Goal: Task Accomplishment & Management: Complete application form

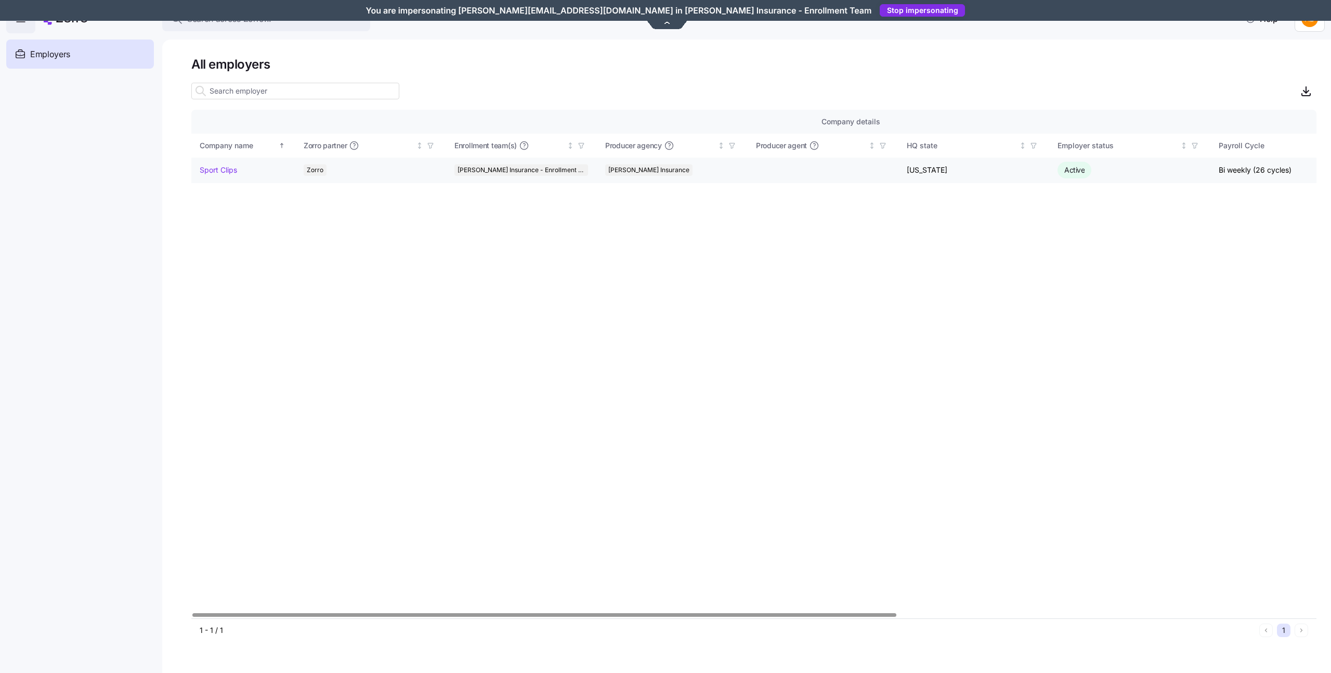
click at [215, 167] on link "Sport Clips" at bounding box center [218, 170] width 37 height 10
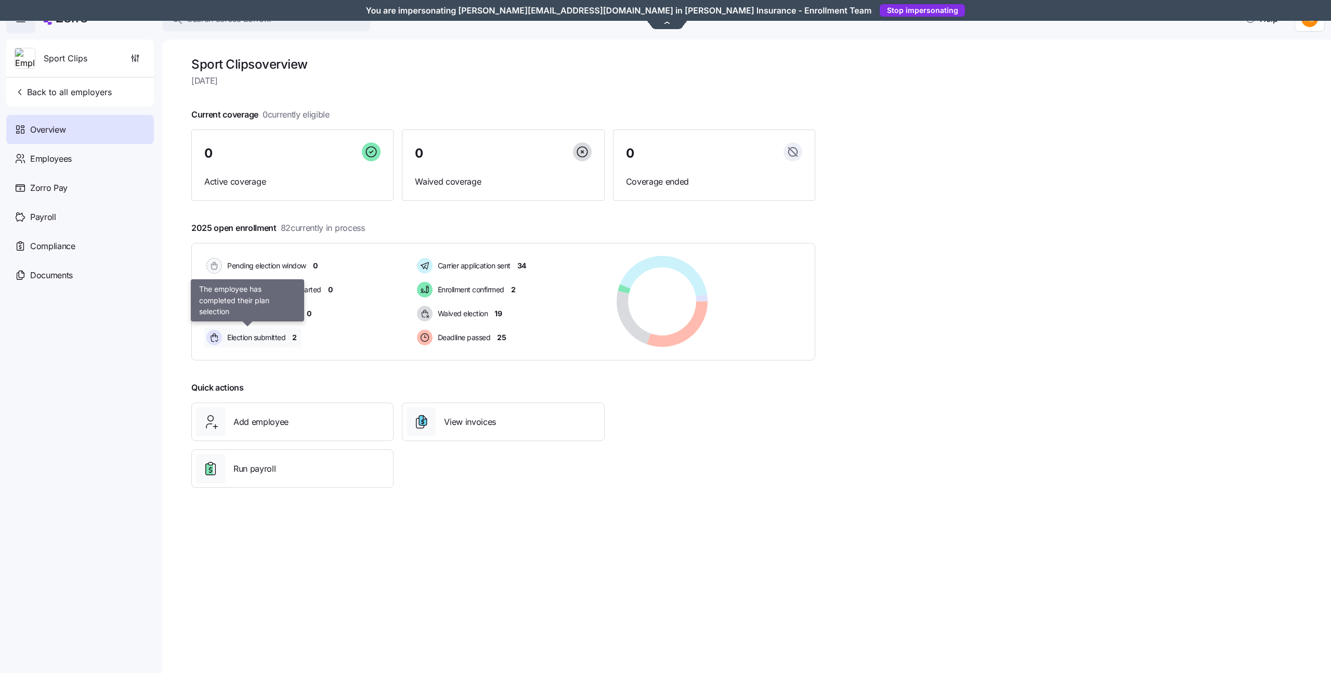
click at [274, 339] on span "Election submitted" at bounding box center [254, 337] width 61 height 10
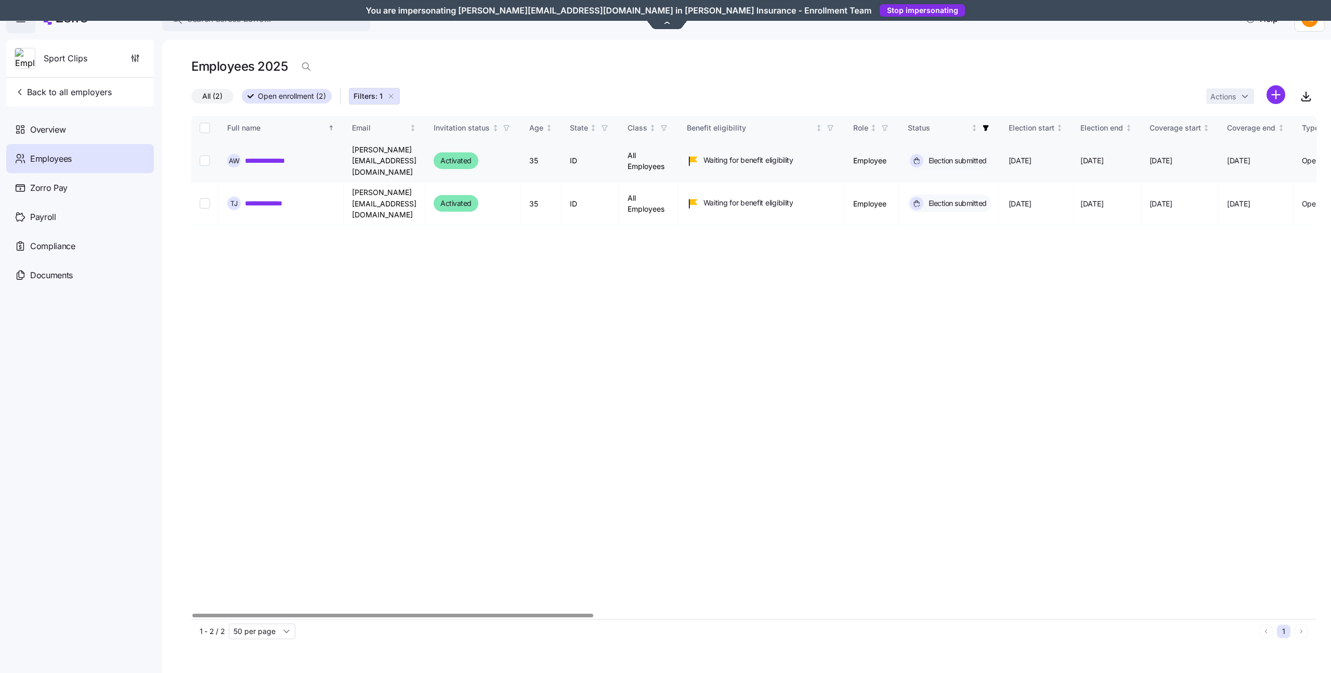
click at [270, 157] on link "**********" at bounding box center [274, 161] width 59 height 10
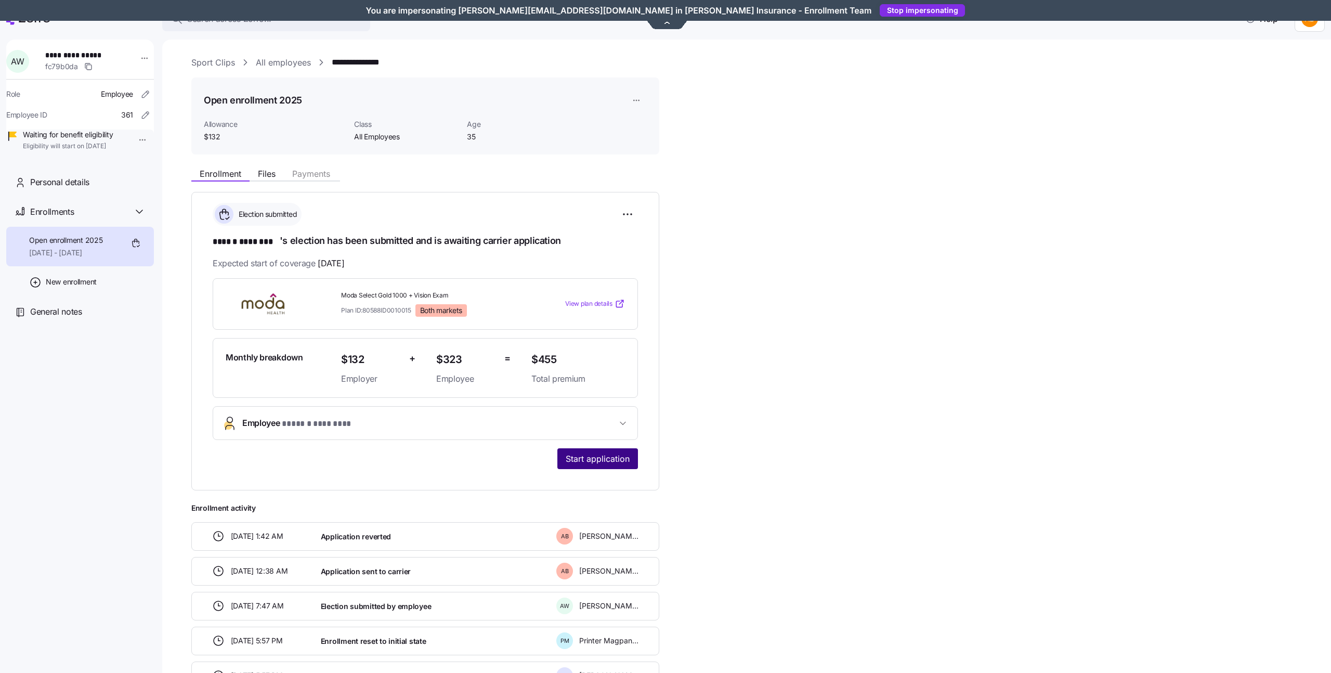
click at [606, 459] on span "Start application" at bounding box center [598, 458] width 64 height 12
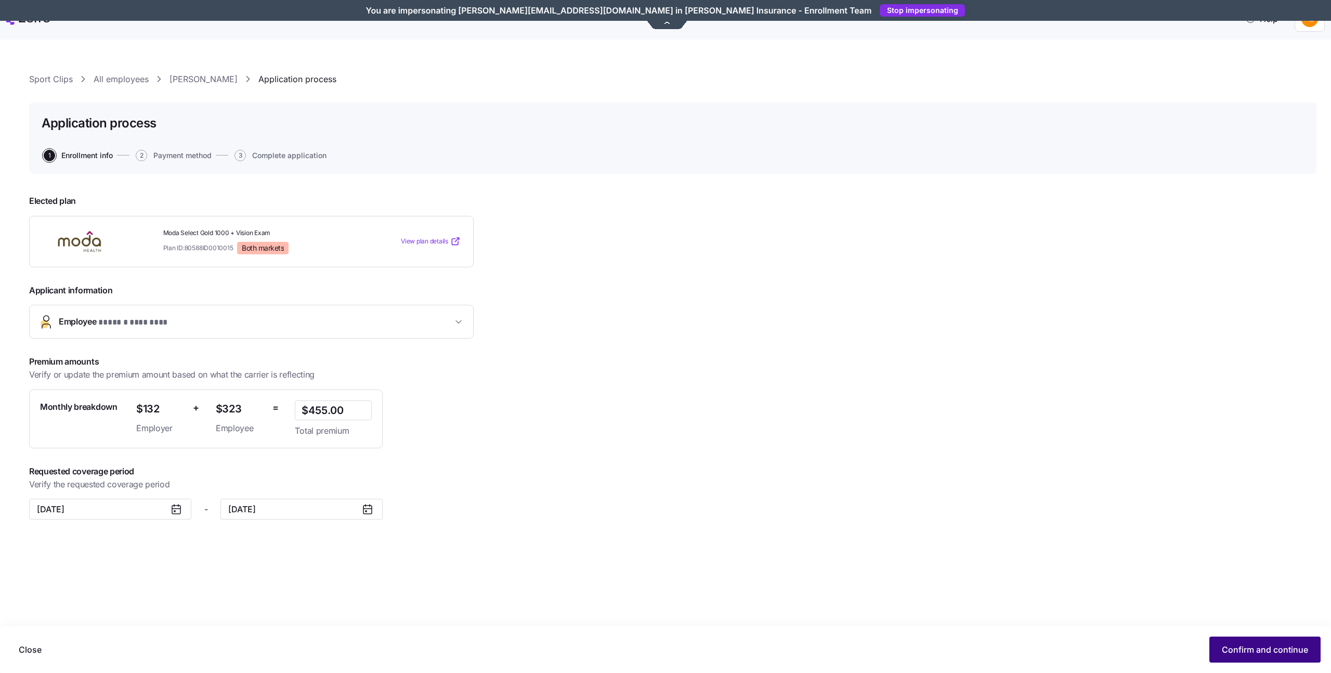
click at [1239, 656] on button "Confirm and continue" at bounding box center [1265, 650] width 111 height 26
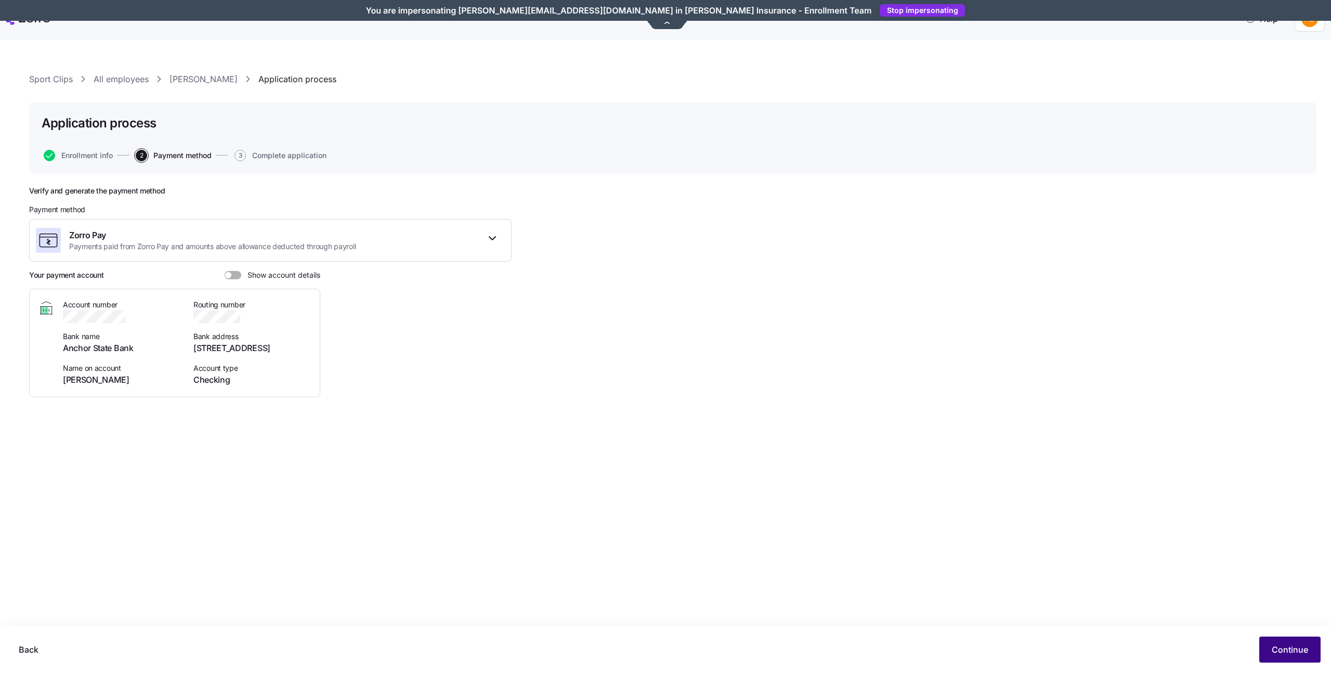
click at [1299, 652] on span "Continue" at bounding box center [1290, 649] width 36 height 12
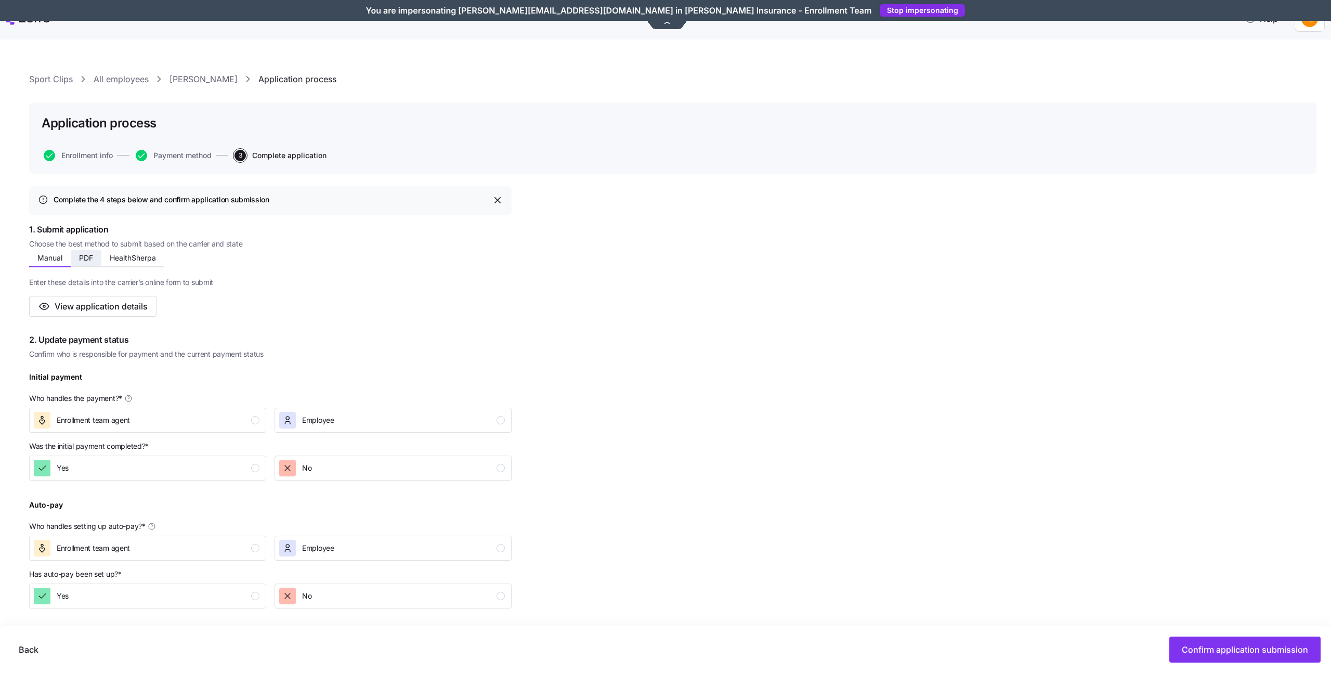
click at [87, 262] on span "PDF" at bounding box center [86, 257] width 14 height 7
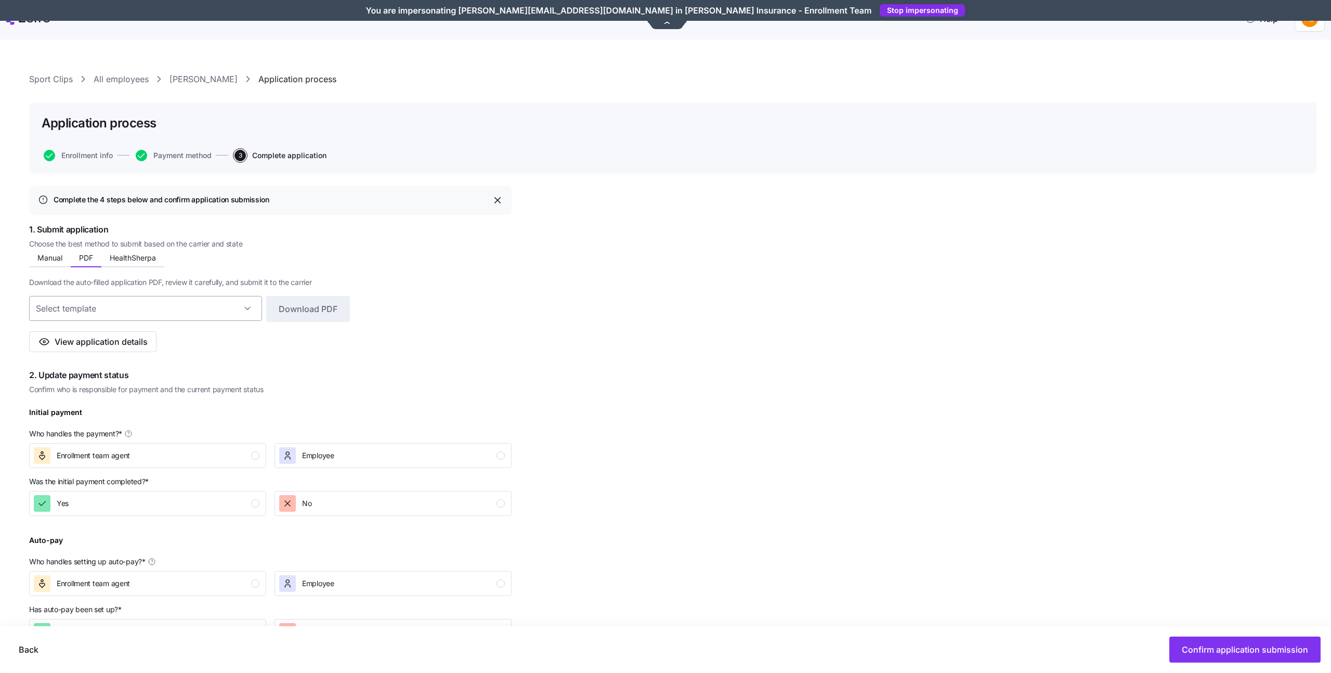
click at [238, 308] on input at bounding box center [145, 308] width 233 height 25
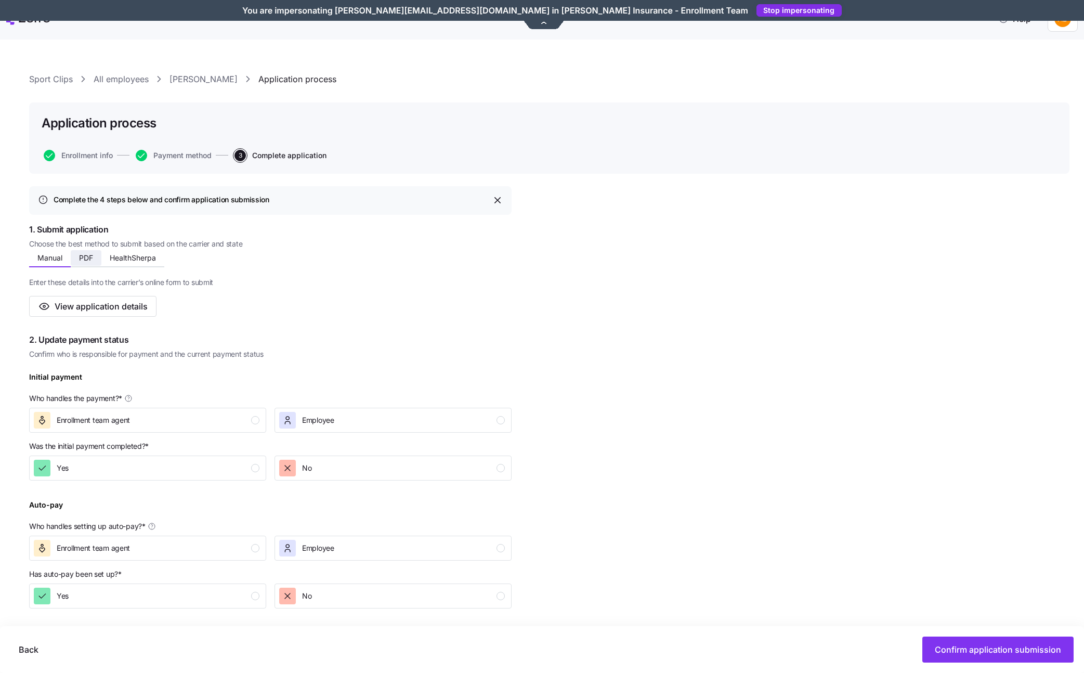
click at [81, 259] on span "PDF" at bounding box center [86, 257] width 14 height 7
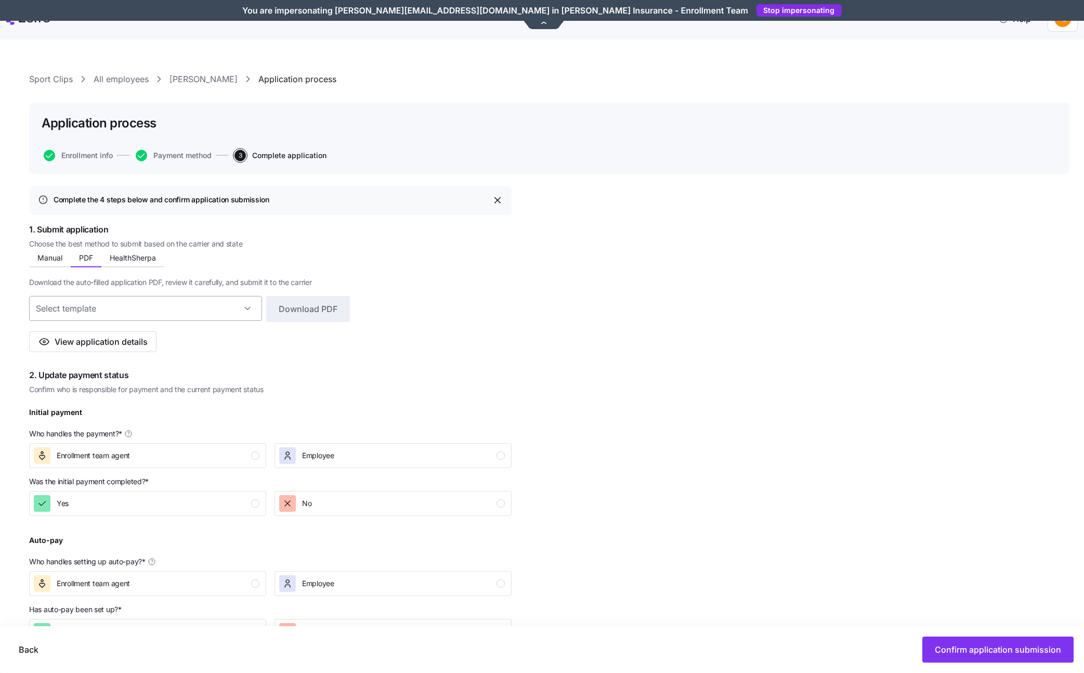
click at [247, 312] on input at bounding box center [145, 308] width 233 height 25
